Goal: Transaction & Acquisition: Register for event/course

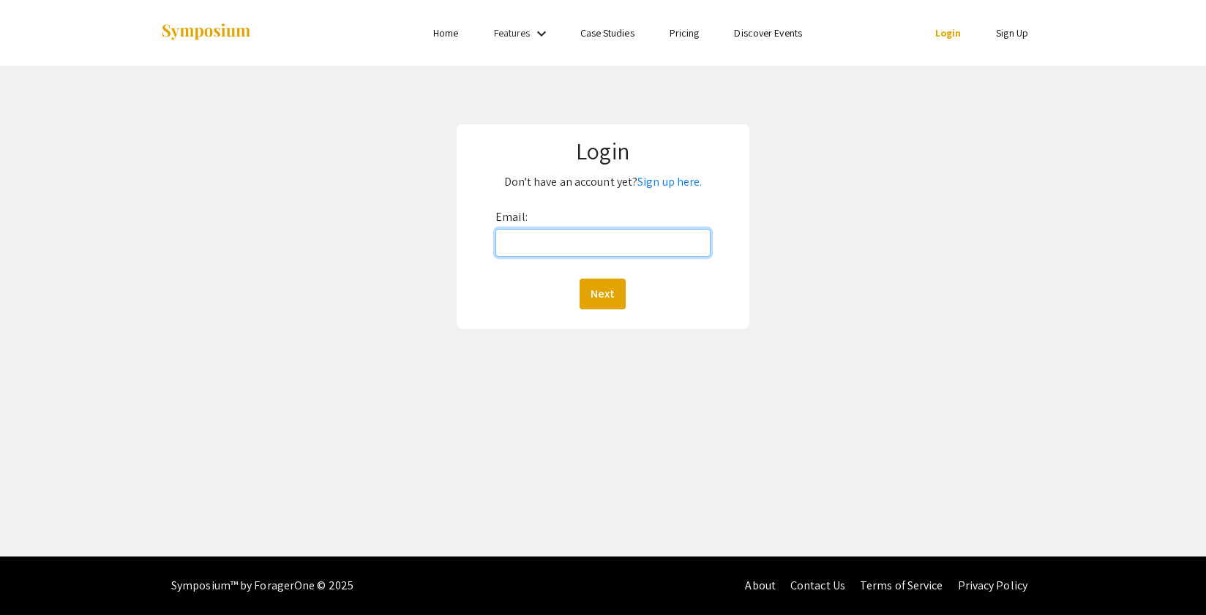
click at [601, 230] on input "Email:" at bounding box center [602, 243] width 215 height 28
type input "[EMAIL_ADDRESS][DOMAIN_NAME]"
click at [579, 279] on button "Next" at bounding box center [602, 294] width 46 height 31
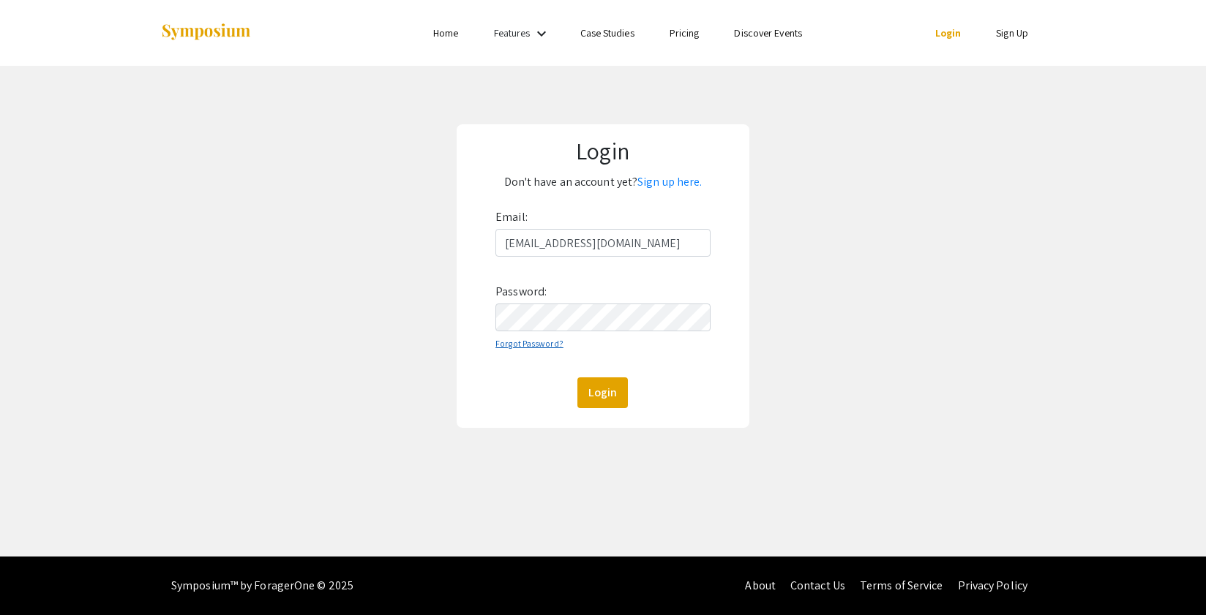
click at [514, 340] on link "Forgot Password?" at bounding box center [529, 343] width 68 height 11
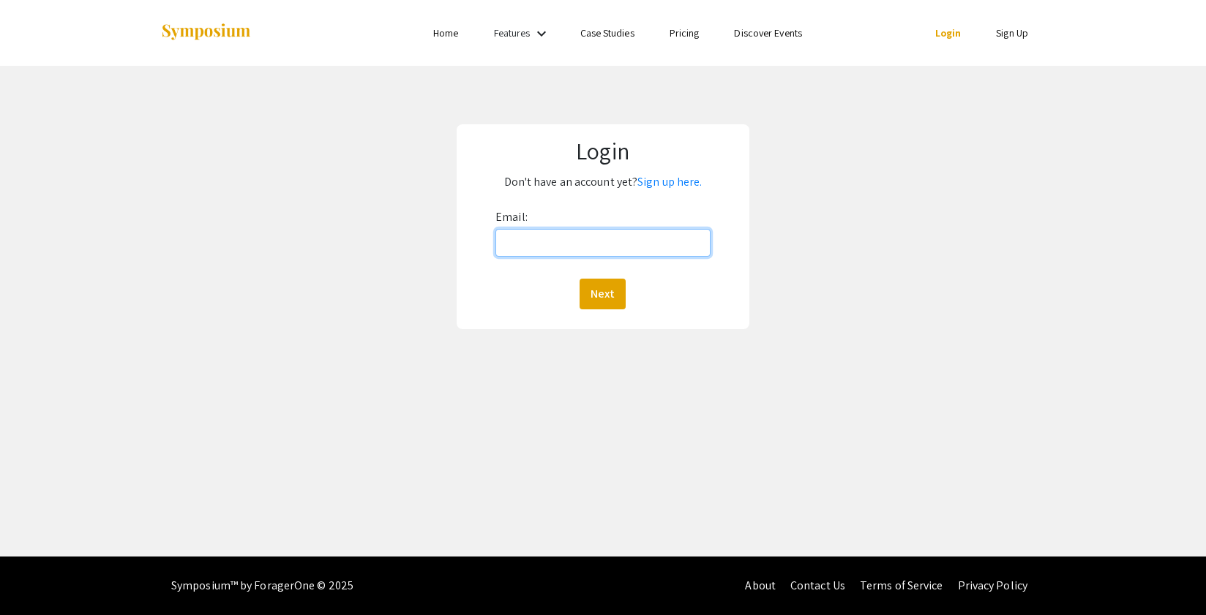
click at [565, 230] on input "Email:" at bounding box center [602, 243] width 215 height 28
type input "[EMAIL_ADDRESS][DOMAIN_NAME]"
click at [598, 299] on button "Next" at bounding box center [602, 294] width 46 height 31
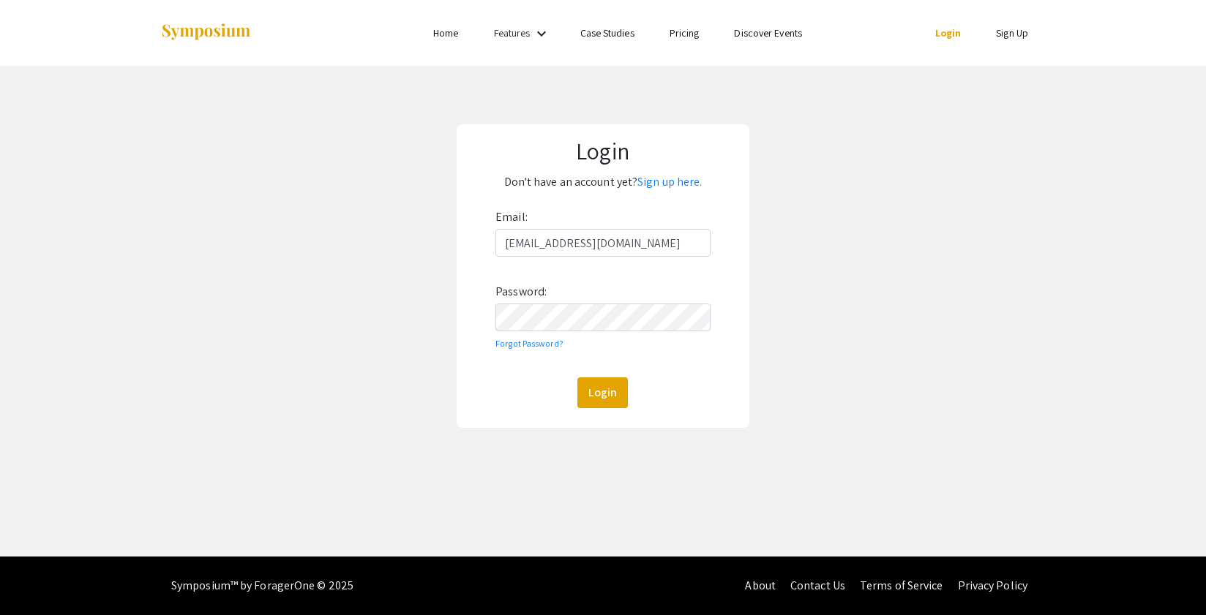
click at [563, 333] on div "Email: [EMAIL_ADDRESS][DOMAIN_NAME] Password: Forgot Password? Login" at bounding box center [602, 307] width 215 height 203
click at [577, 378] on button "Login" at bounding box center [602, 393] width 50 height 31
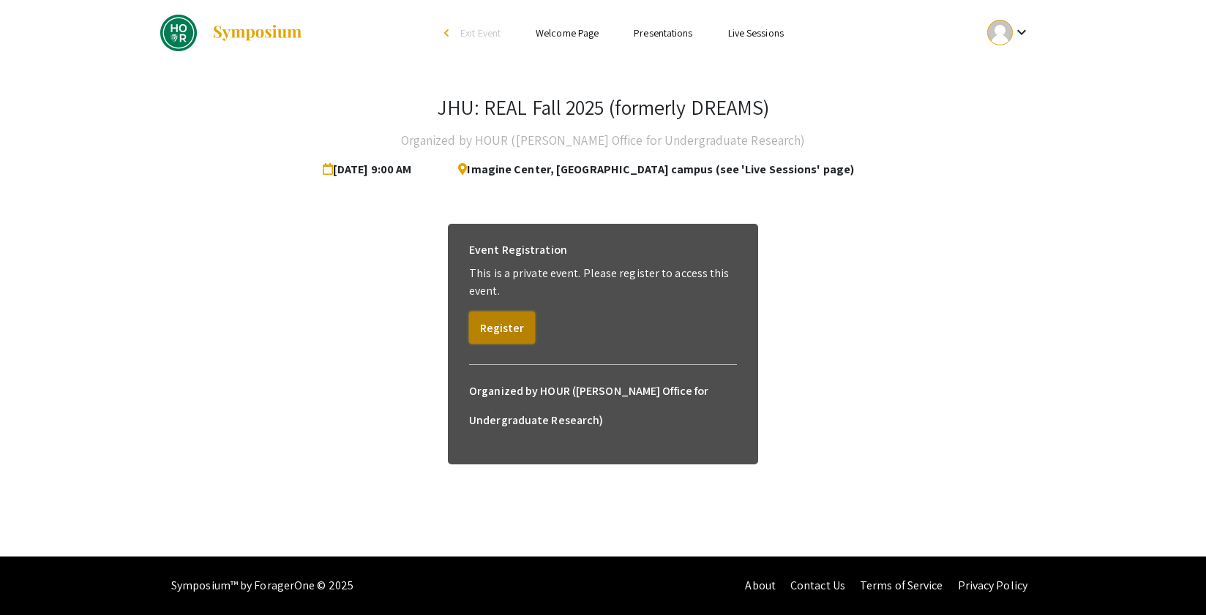
click at [513, 331] on button "Register" at bounding box center [502, 328] width 66 height 32
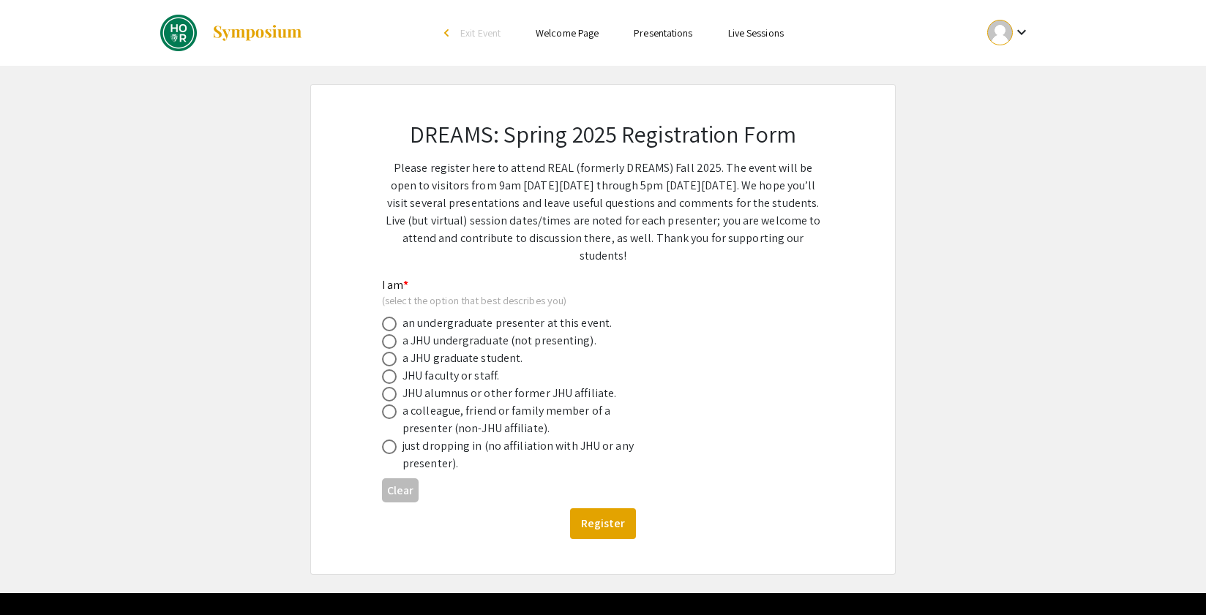
click at [389, 344] on span at bounding box center [389, 341] width 15 height 15
click at [389, 344] on input "radio" at bounding box center [389, 341] width 15 height 15
radio input "true"
click at [599, 528] on button "Register" at bounding box center [603, 523] width 66 height 31
